Goal: Task Accomplishment & Management: Manage account settings

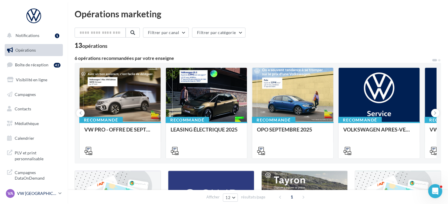
click at [56, 193] on p "VW [GEOGRAPHIC_DATA][PERSON_NAME]" at bounding box center [36, 193] width 39 height 6
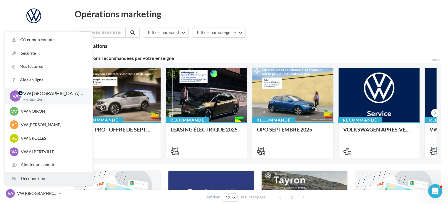
click at [47, 177] on div "Déconnexion" at bounding box center [48, 178] width 87 height 13
